Goal: Check status: Check status

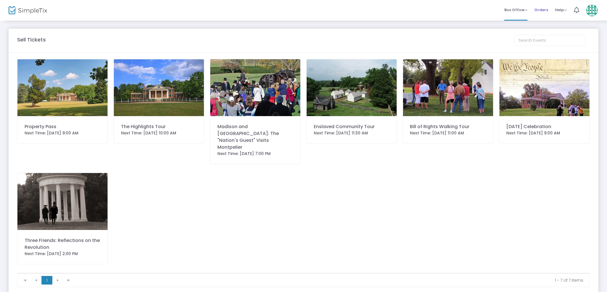
click at [545, 11] on span "Orders" at bounding box center [542, 10] width 14 height 15
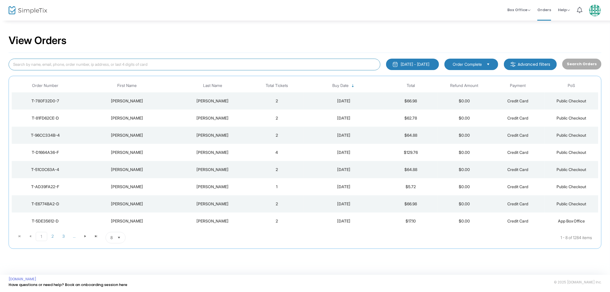
click at [146, 63] on input at bounding box center [195, 65] width 372 height 12
type input "l"
type input "[PERSON_NAME]"
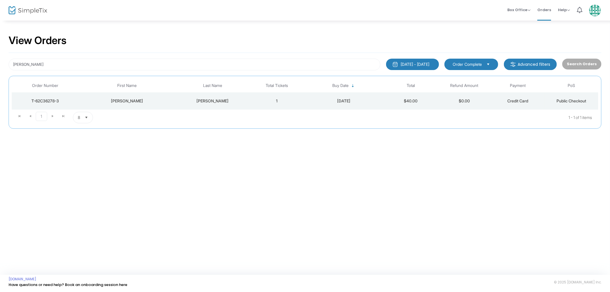
click at [190, 104] on div "[PERSON_NAME]" at bounding box center [213, 101] width 72 height 6
click at [0, 0] on span at bounding box center [0, 0] width 0 height 0
